Goal: Browse casually

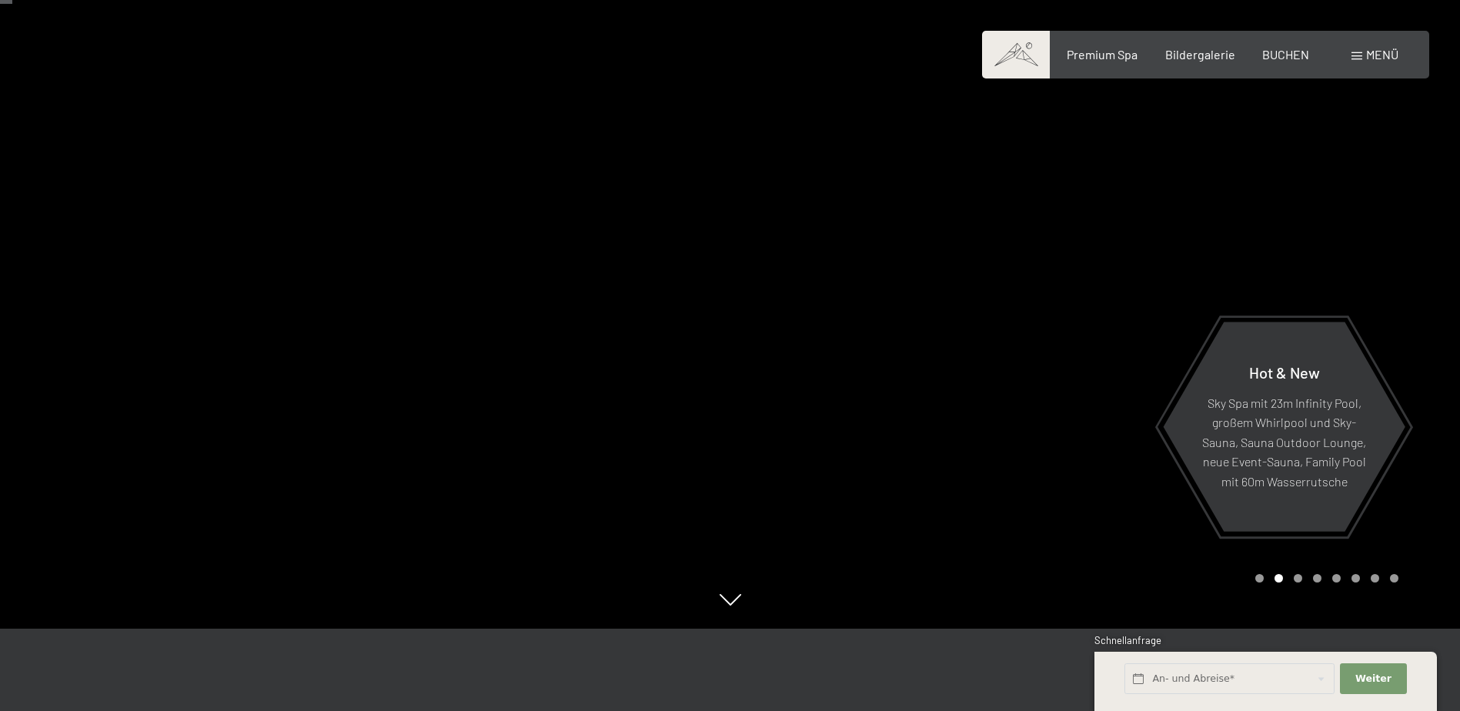
scroll to position [77, 0]
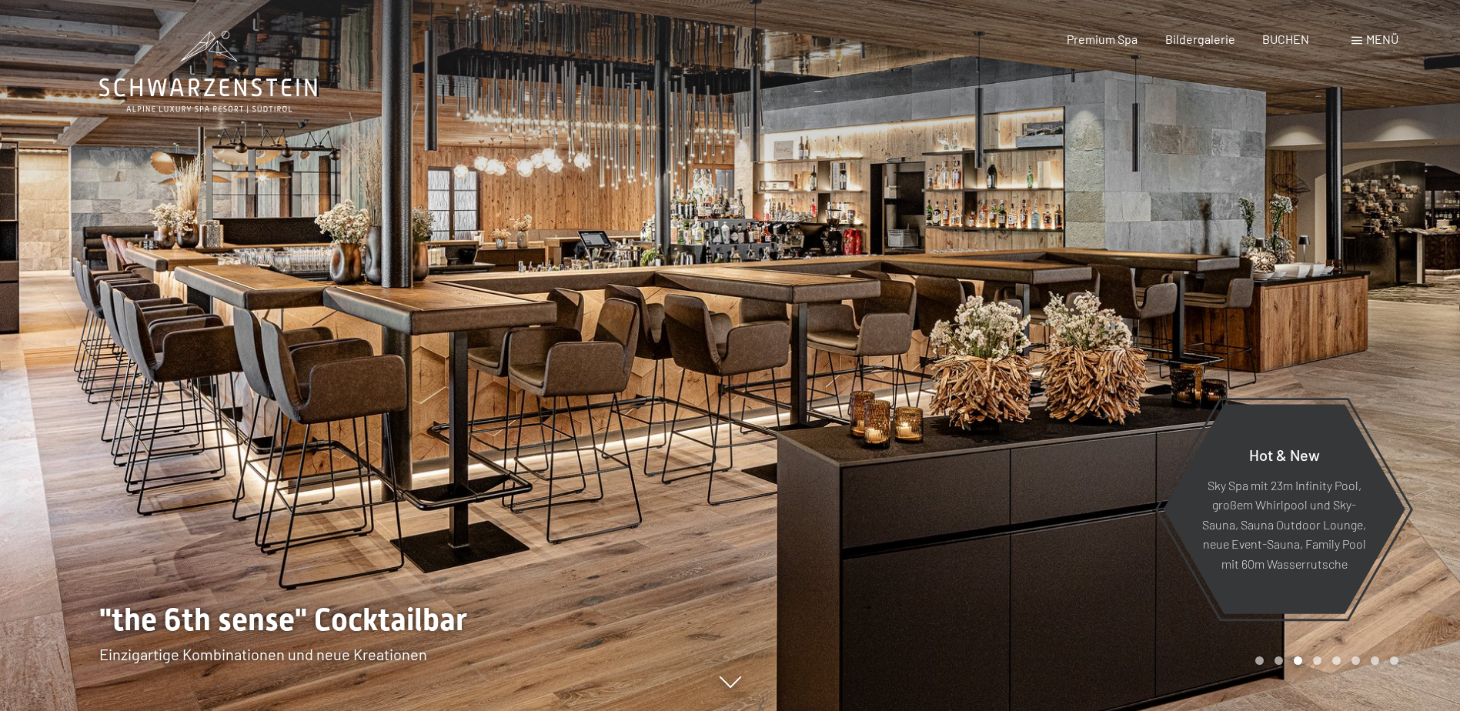
click at [1290, 308] on div at bounding box center [1095, 355] width 730 height 711
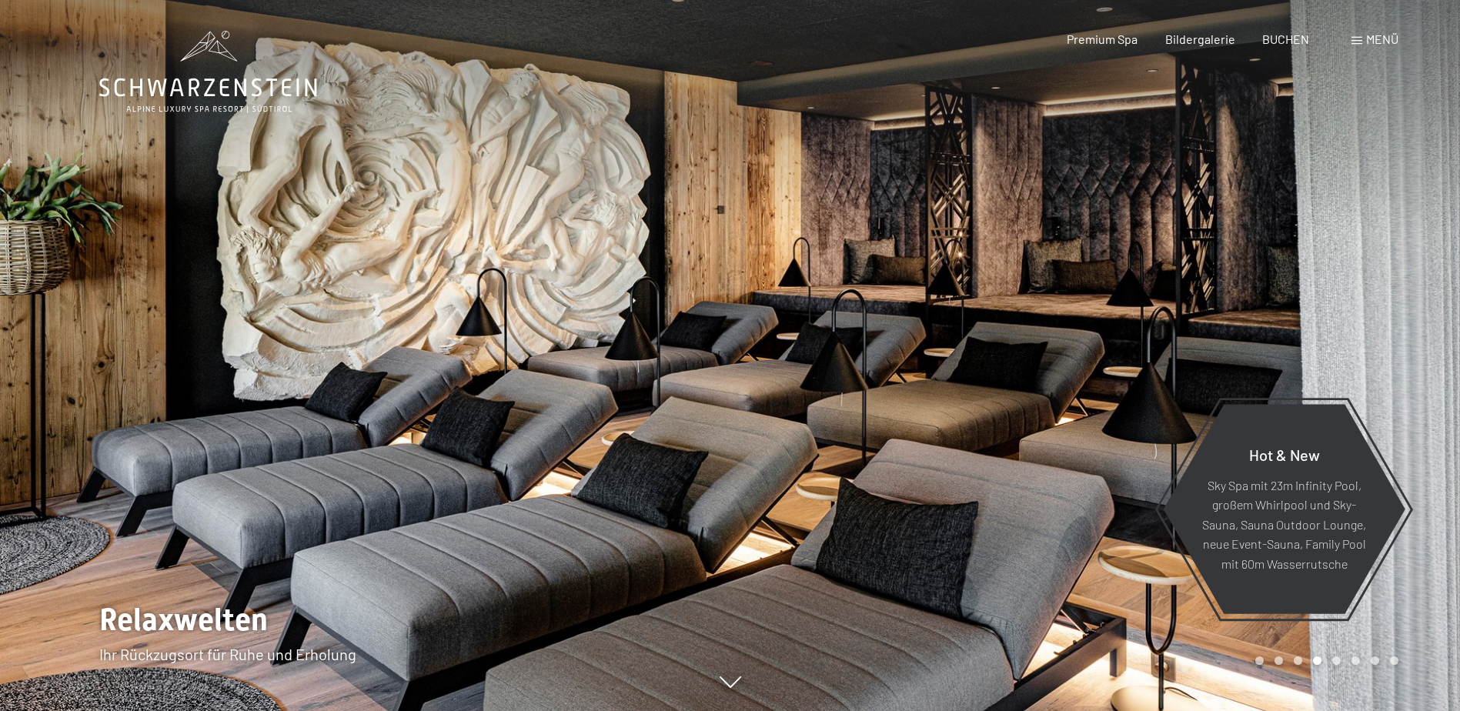
click at [1288, 303] on div at bounding box center [1095, 355] width 730 height 711
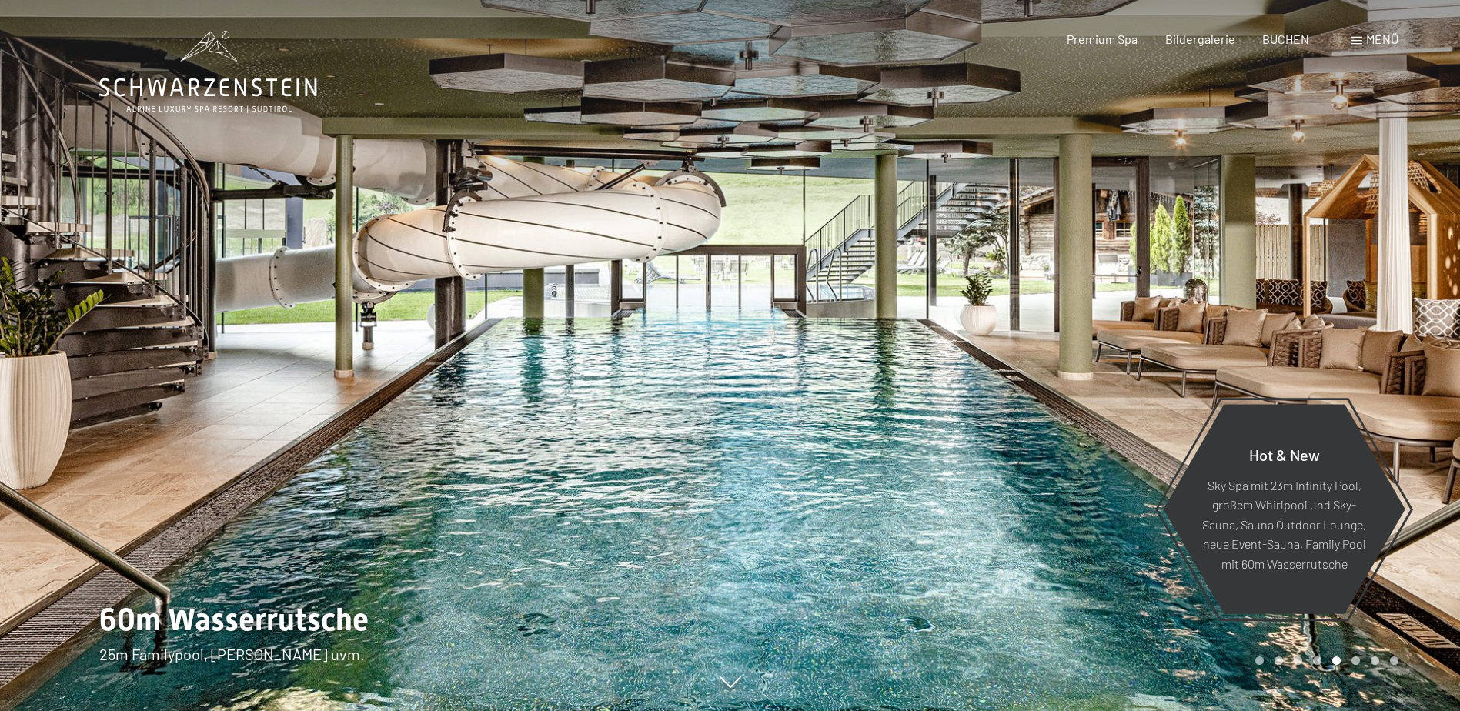
click at [1288, 303] on div at bounding box center [1095, 355] width 730 height 711
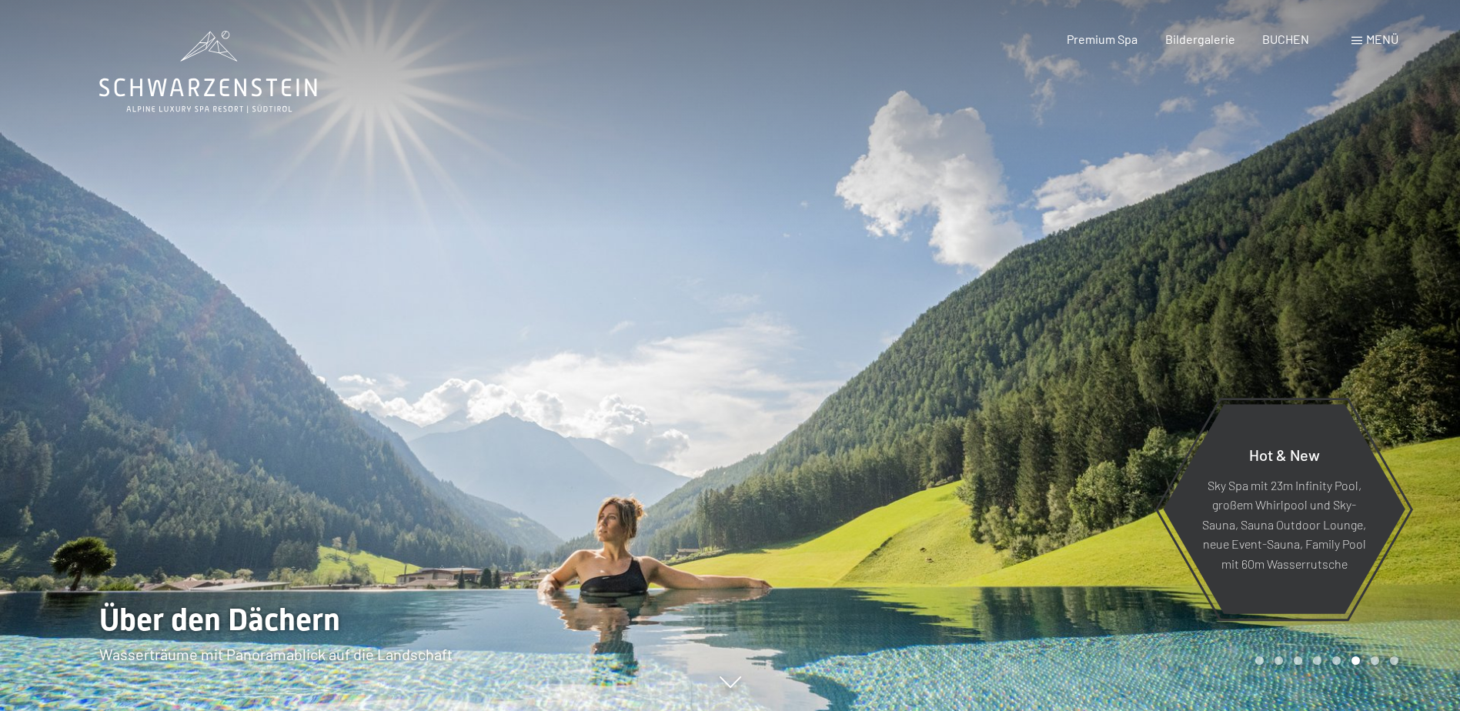
click at [1288, 302] on div at bounding box center [1095, 355] width 730 height 711
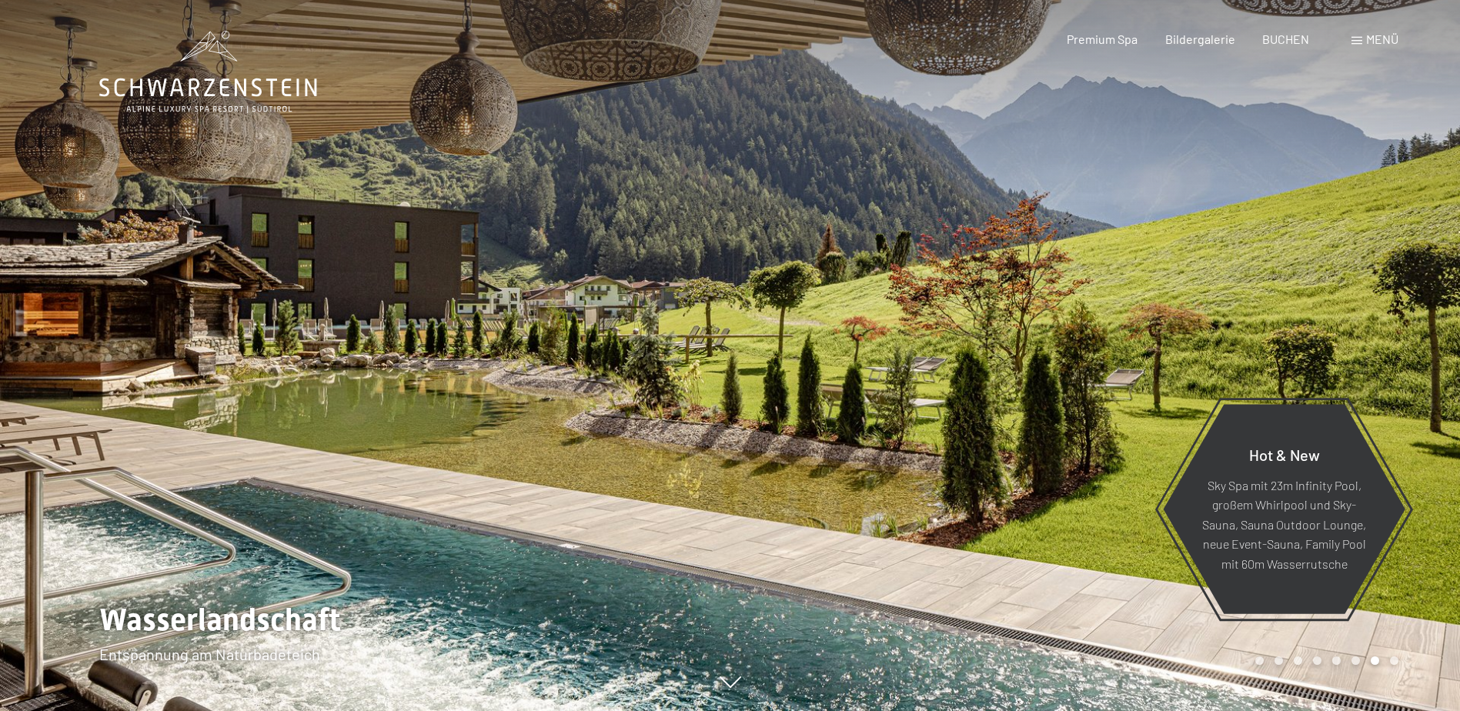
click at [1287, 300] on div at bounding box center [1095, 355] width 730 height 711
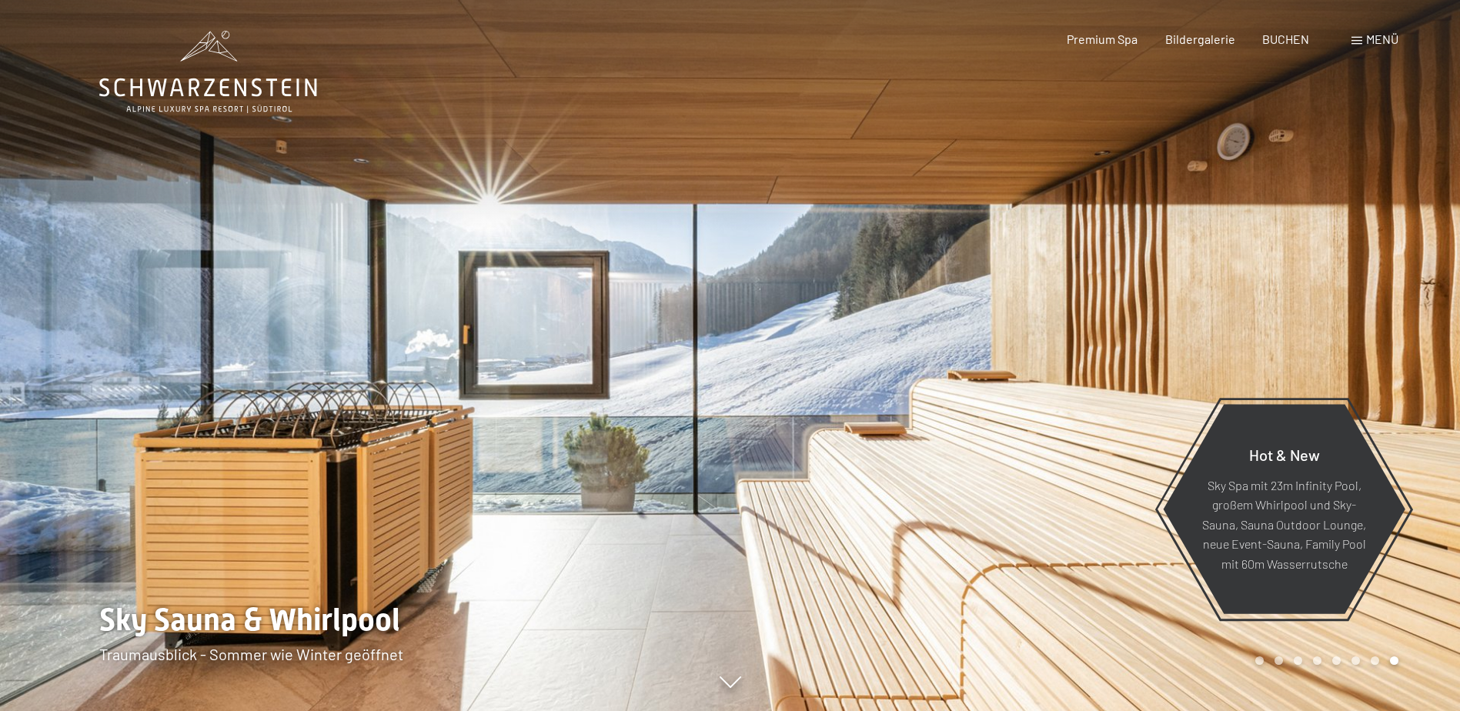
click at [1287, 300] on div at bounding box center [1095, 355] width 730 height 711
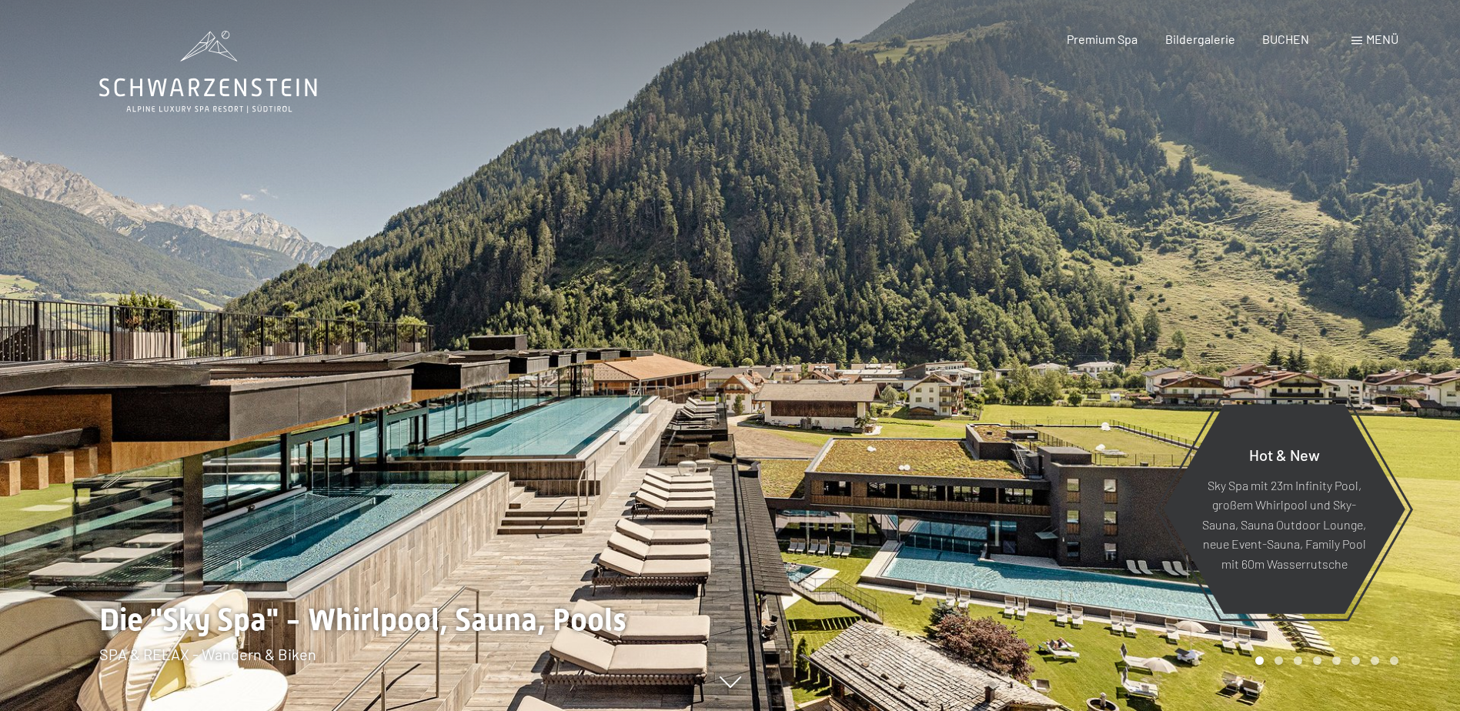
click at [1287, 300] on div at bounding box center [1095, 355] width 730 height 711
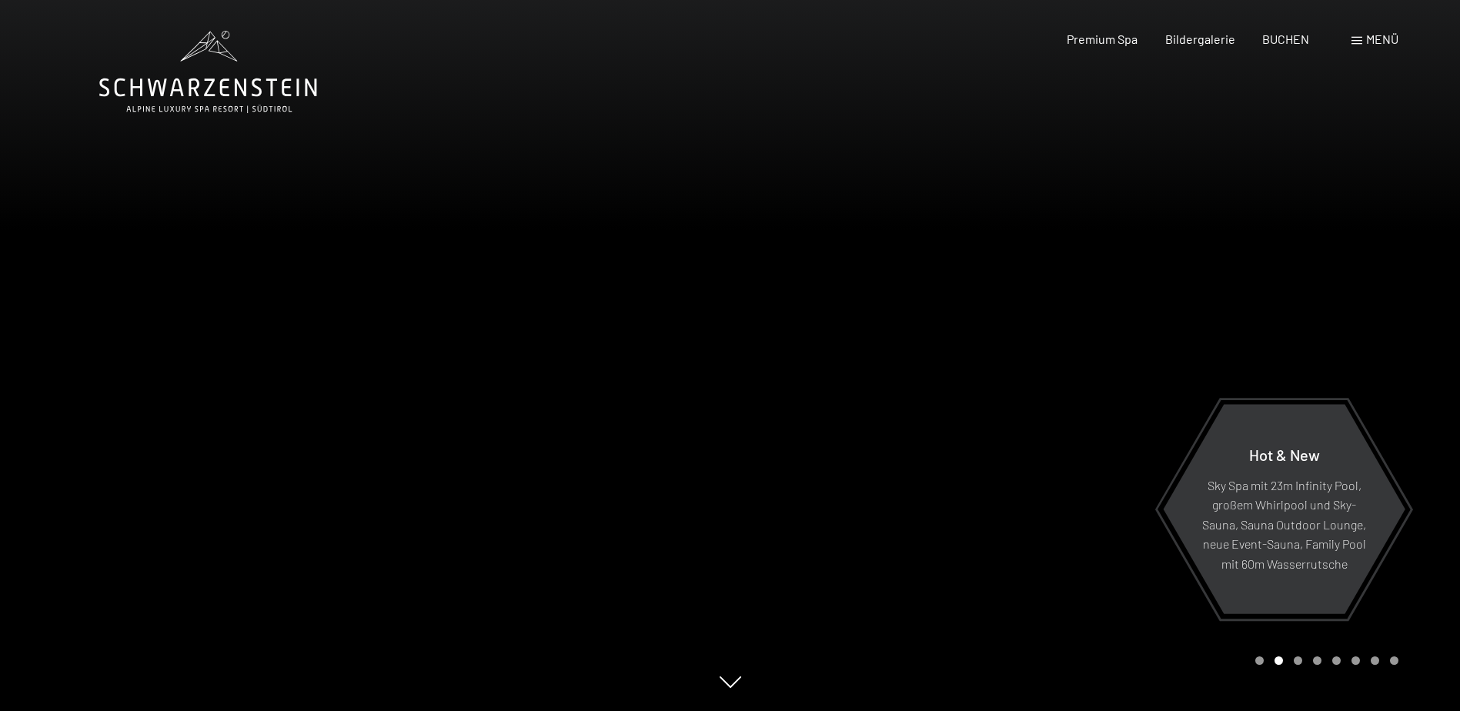
click at [1287, 299] on div at bounding box center [1095, 355] width 730 height 711
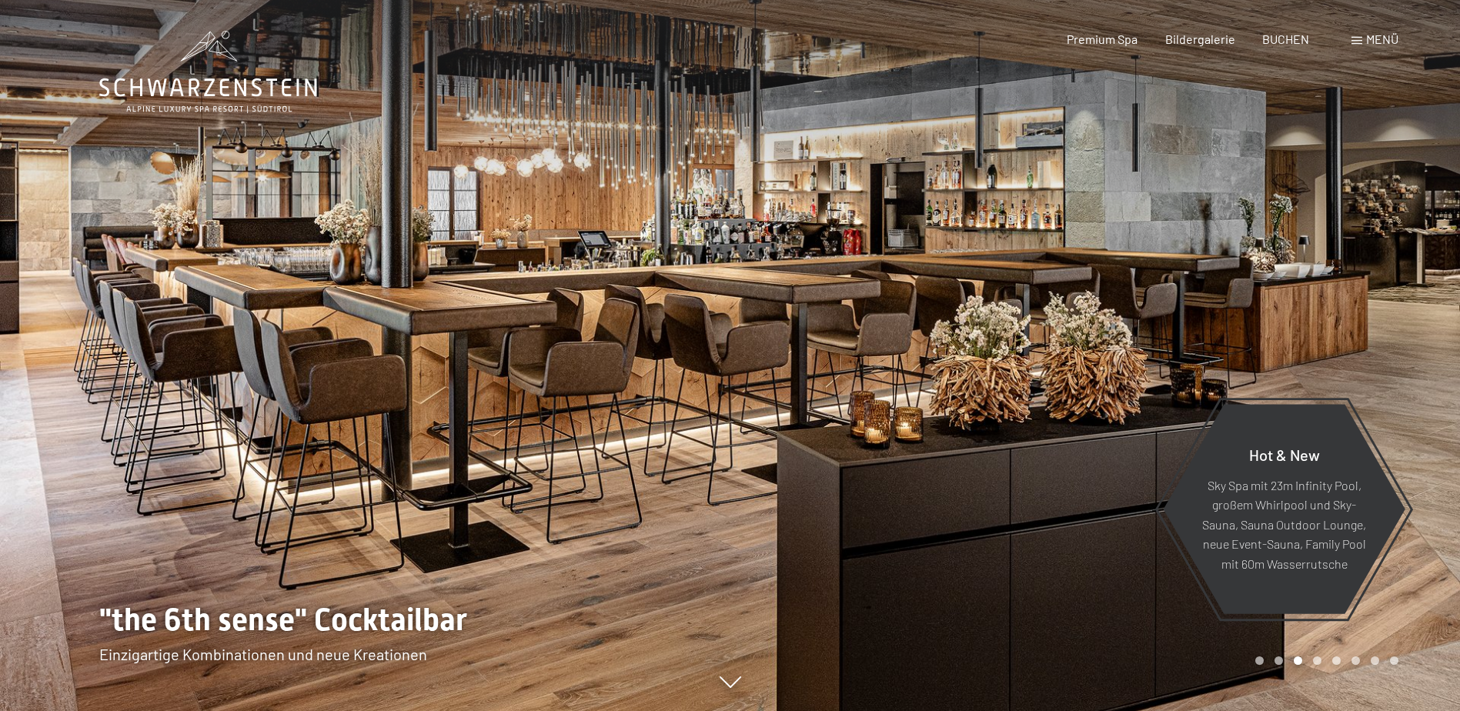
click at [1287, 299] on div at bounding box center [1095, 355] width 730 height 711
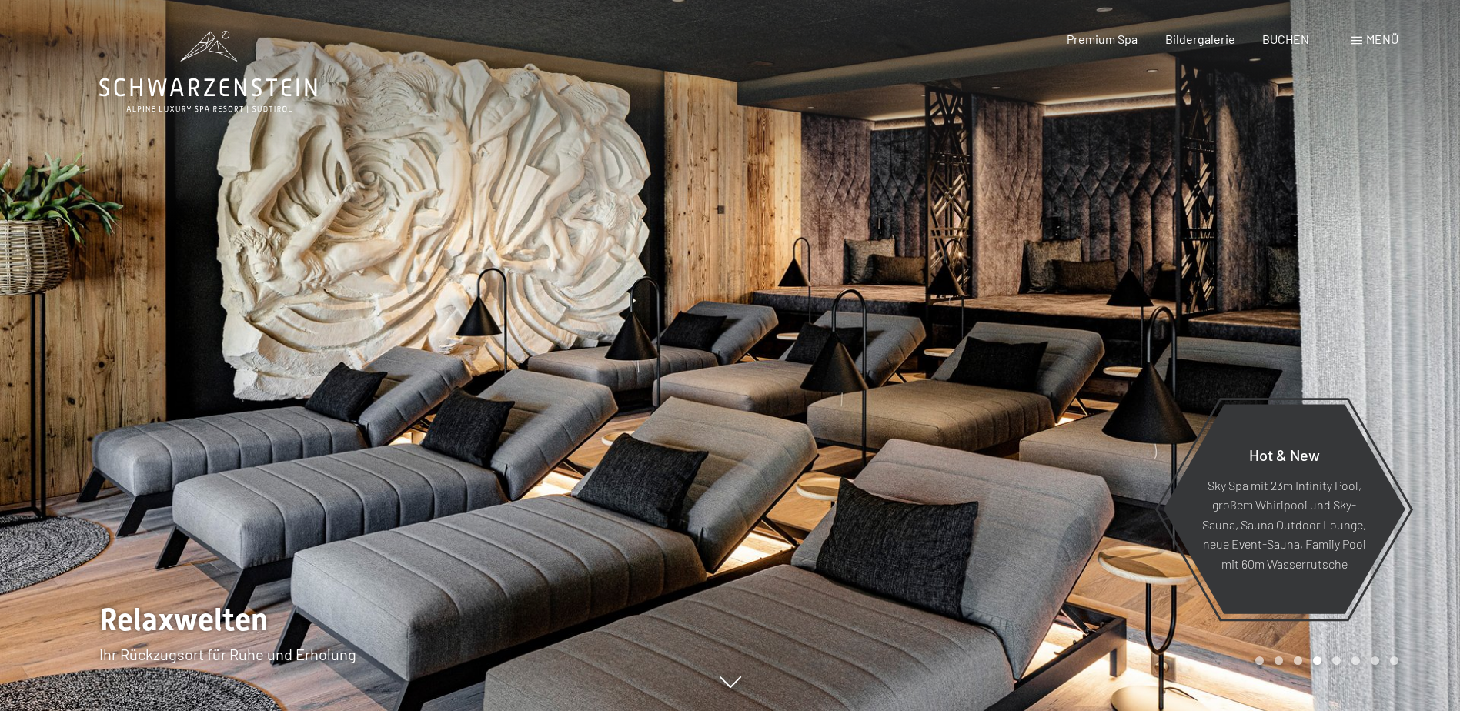
click at [1287, 299] on div at bounding box center [1095, 355] width 730 height 711
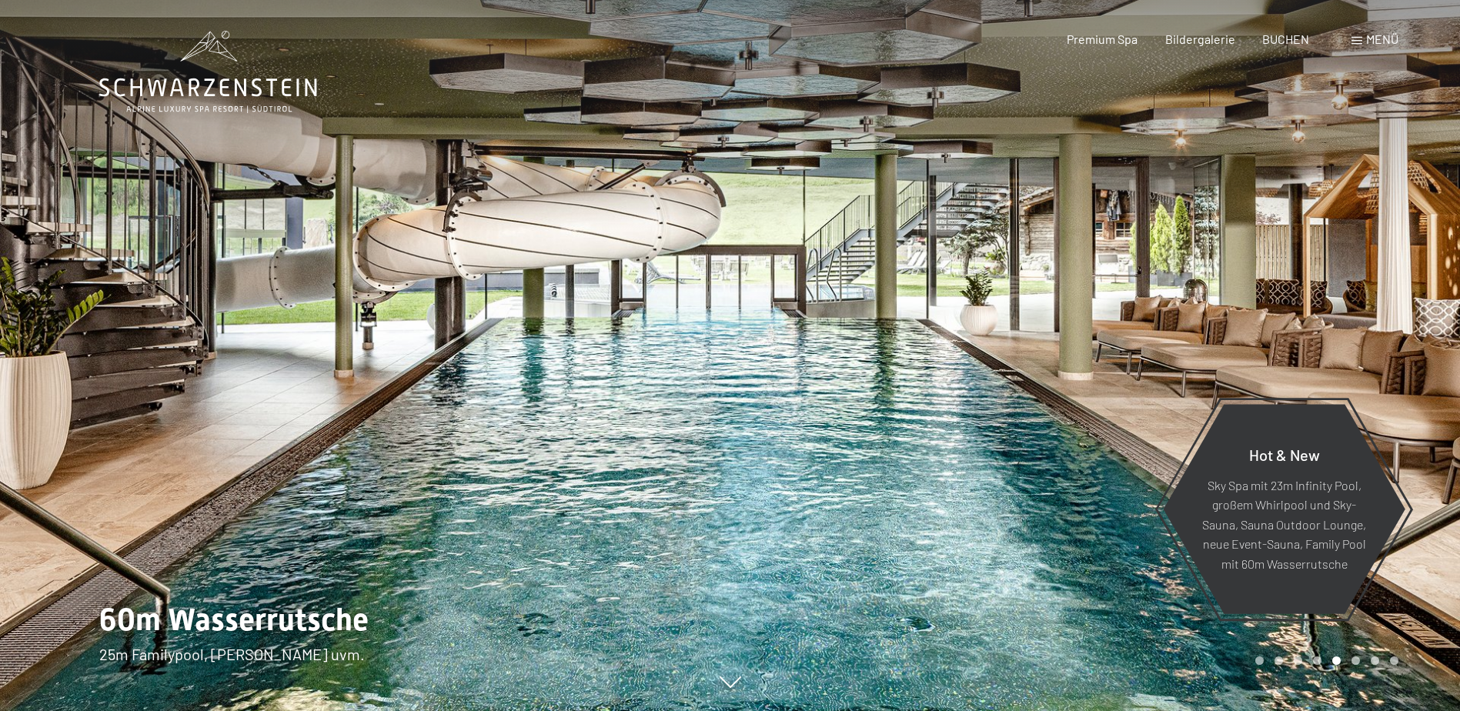
click at [787, 432] on div at bounding box center [1095, 355] width 730 height 711
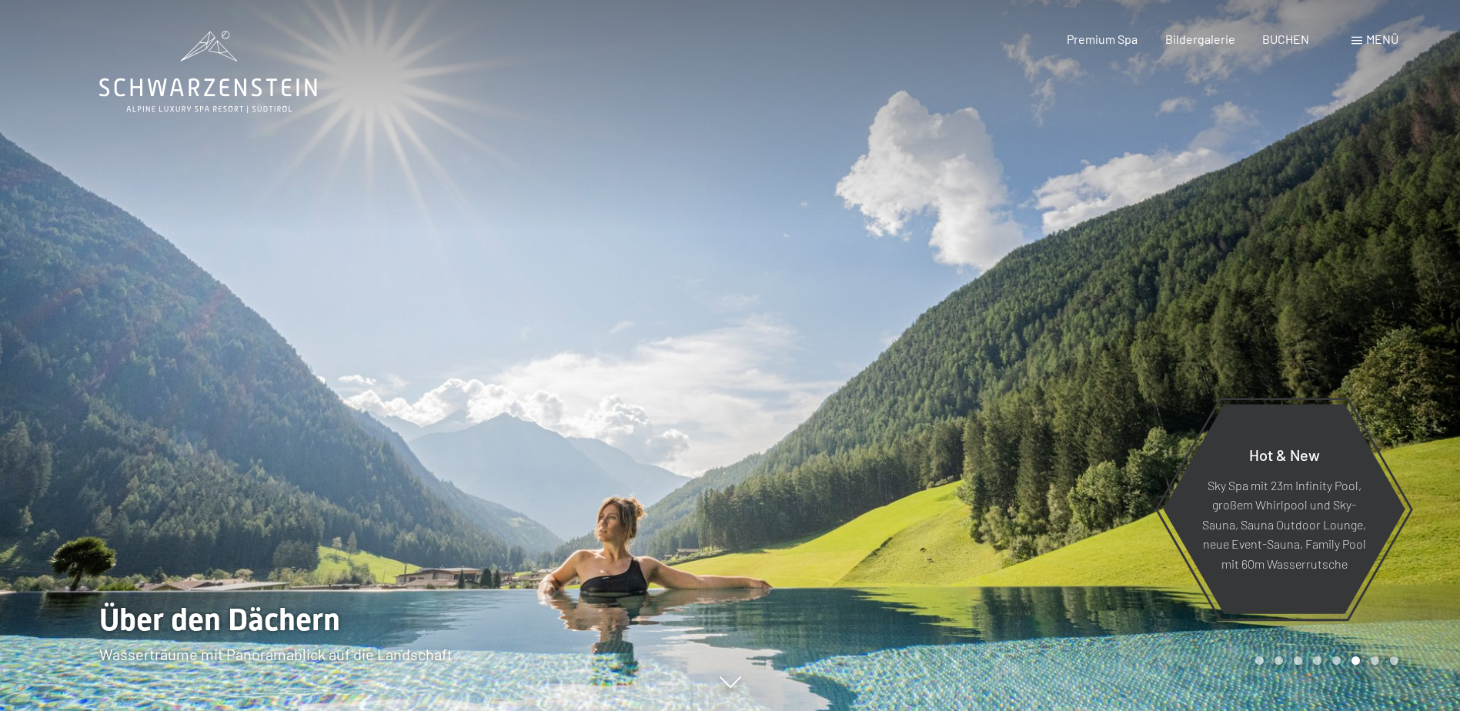
click at [787, 431] on div at bounding box center [1095, 355] width 730 height 711
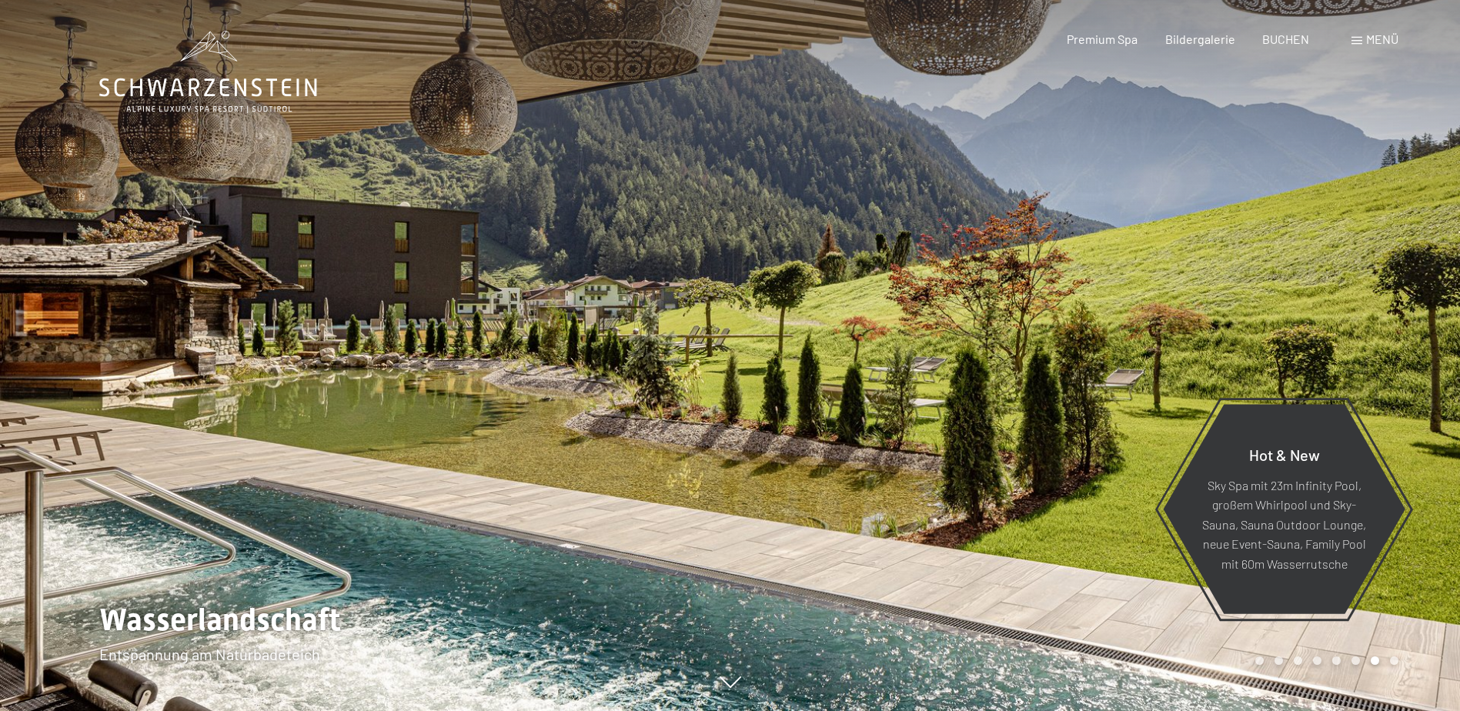
click at [790, 430] on div at bounding box center [1095, 355] width 730 height 711
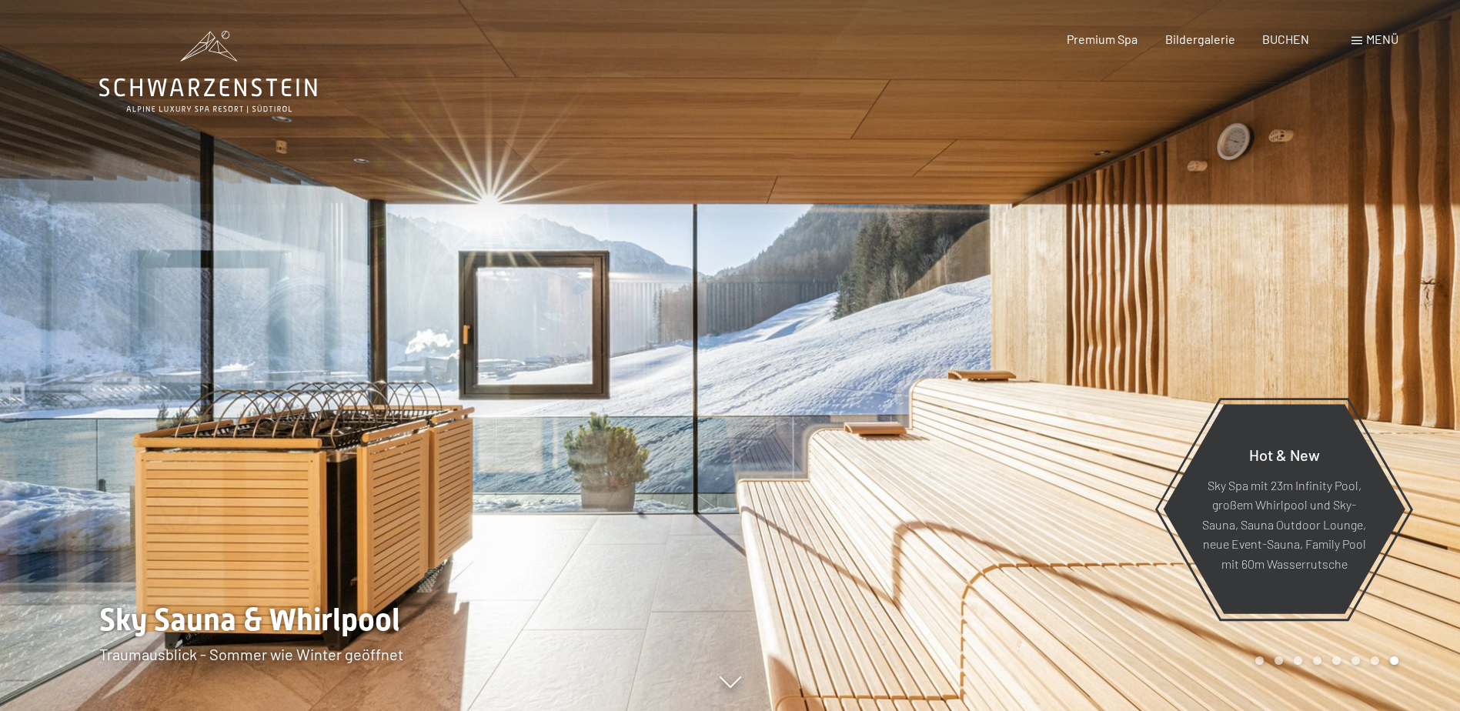
click at [790, 430] on div at bounding box center [1095, 355] width 730 height 711
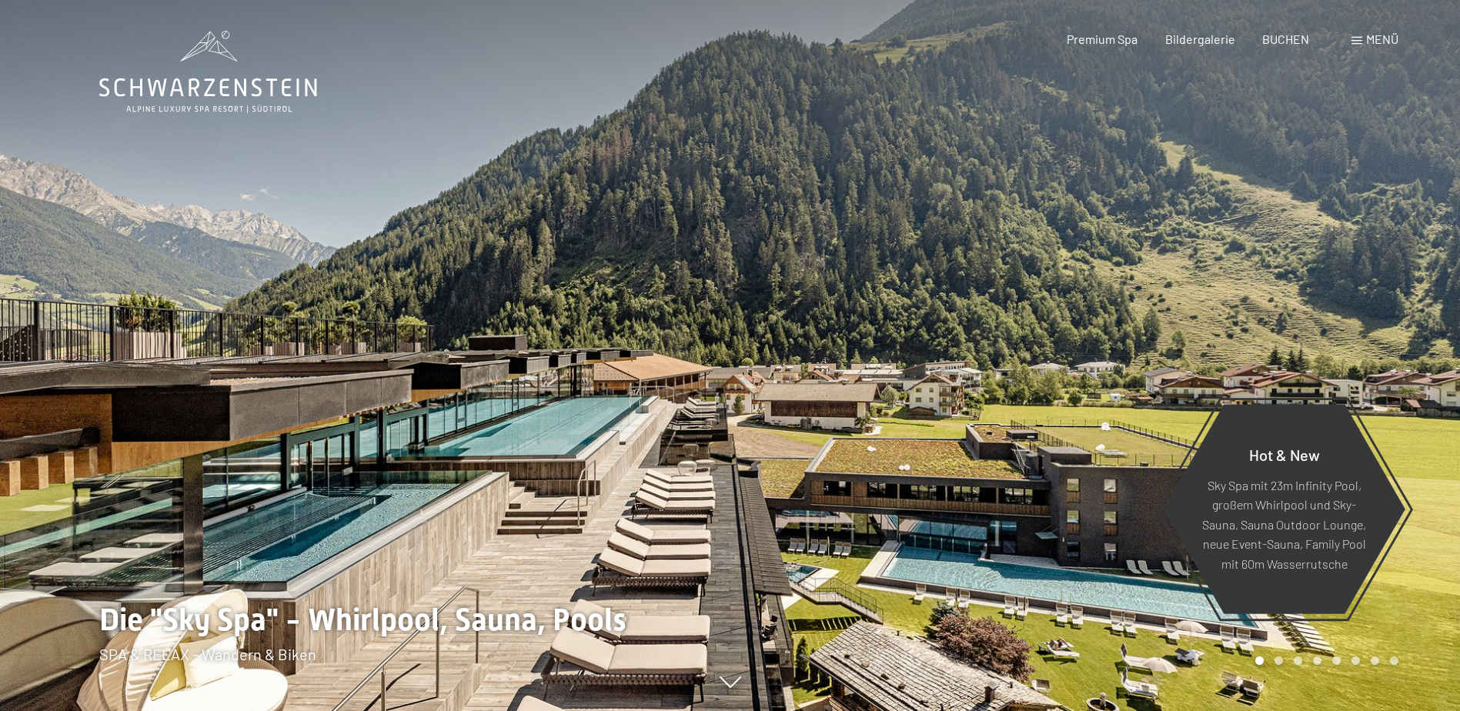
click at [790, 423] on div at bounding box center [1095, 355] width 730 height 711
